Goal: Task Accomplishment & Management: Manage account settings

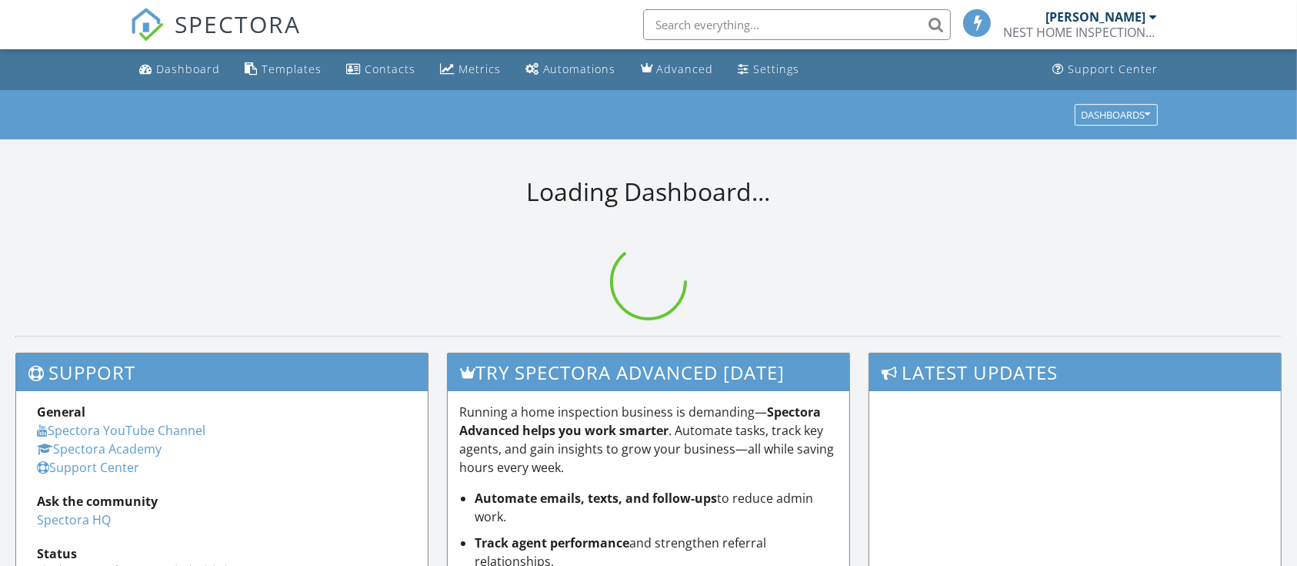
click at [273, 232] on div "Loading Dashboard..." at bounding box center [648, 237] width 1297 height 196
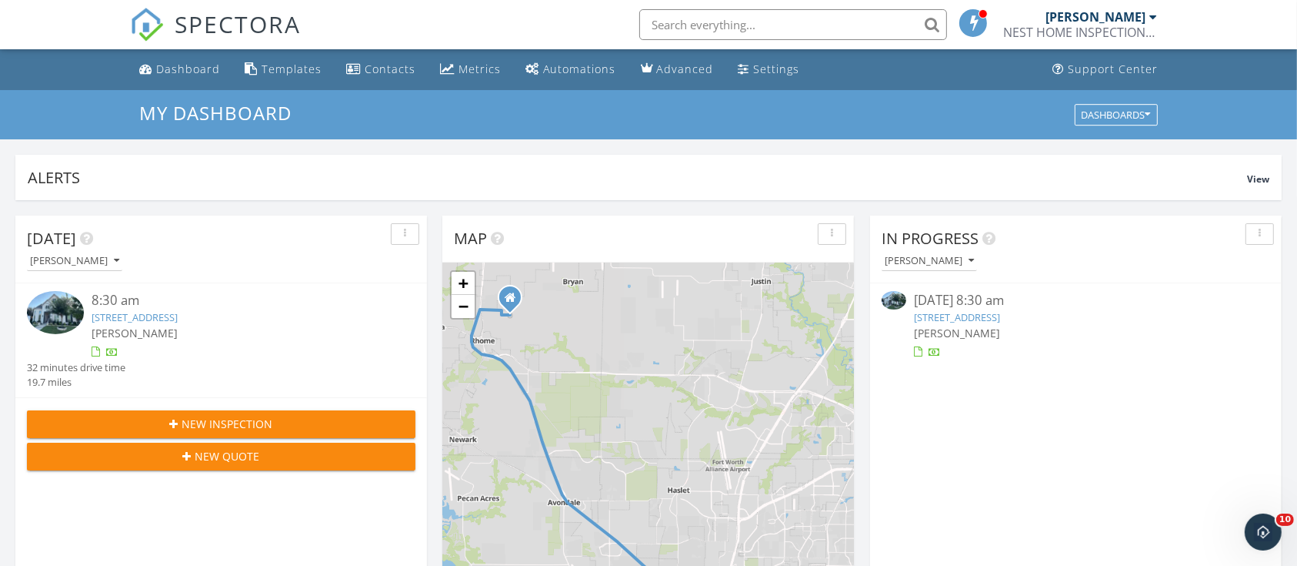
click at [979, 315] on link "4917 McBreyer Place, Fort Worth, TX 76244" at bounding box center [957, 317] width 86 height 14
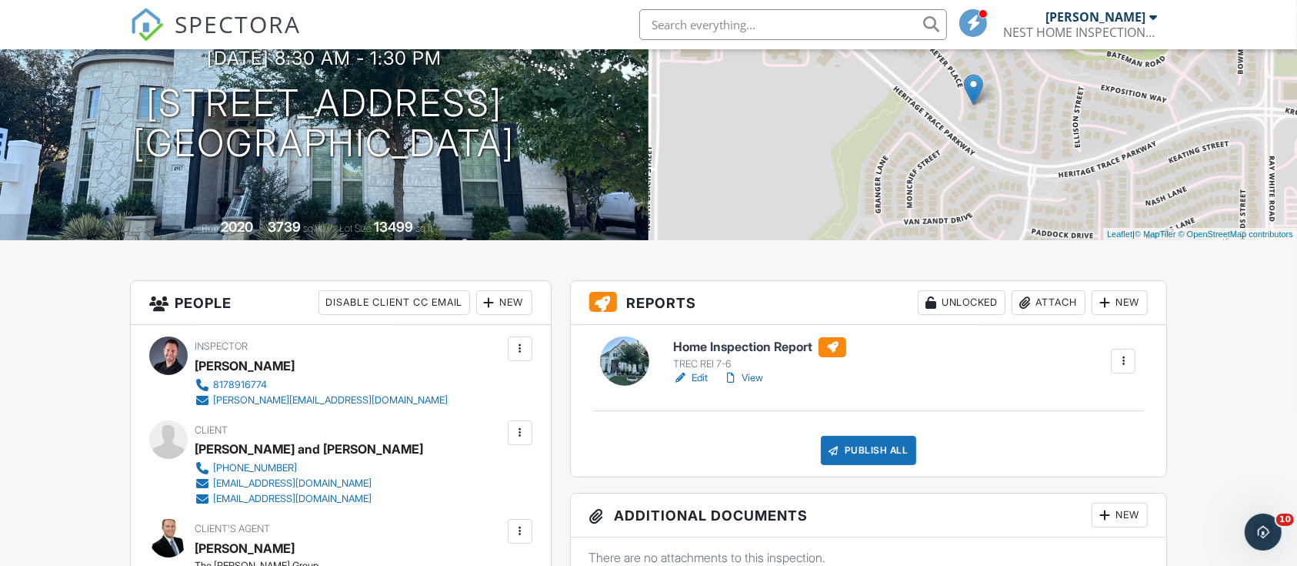
scroll to position [294, 0]
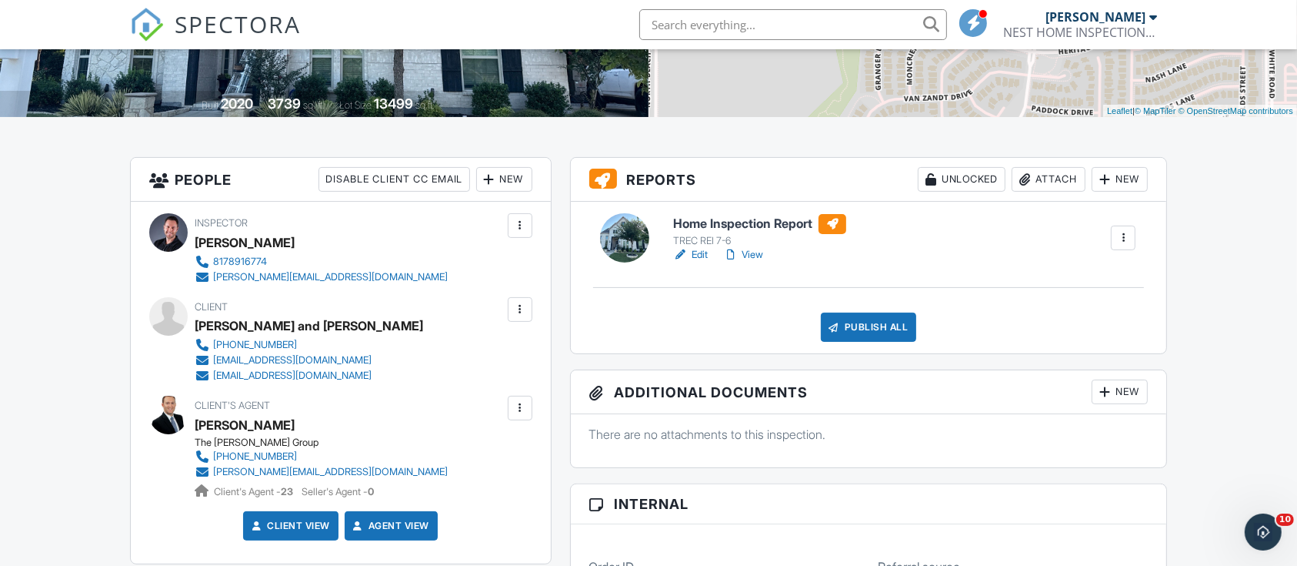
click at [753, 255] on link "View" at bounding box center [743, 254] width 40 height 15
